Goal: Obtain resource: Download file/media

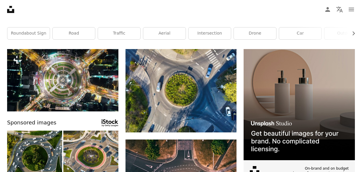
scroll to position [47, 0]
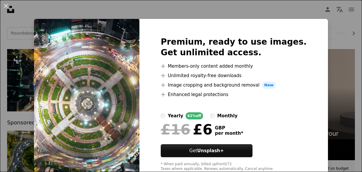
click at [328, 121] on div "An X shape Premium, ready to use images. Get unlimited access. A plus sign Memb…" at bounding box center [181, 86] width 362 height 172
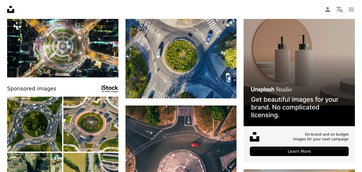
scroll to position [83, 0]
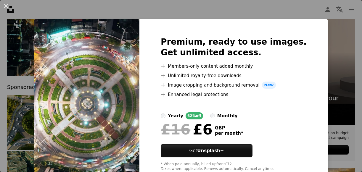
scroll to position [47, 0]
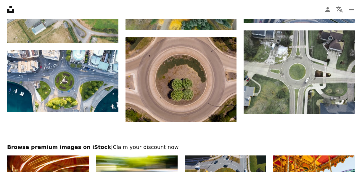
scroll to position [699, 0]
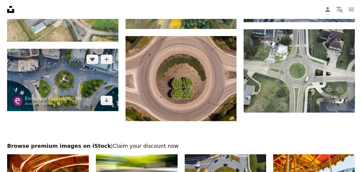
click at [43, 81] on img at bounding box center [62, 80] width 111 height 62
